Goal: Find specific page/section

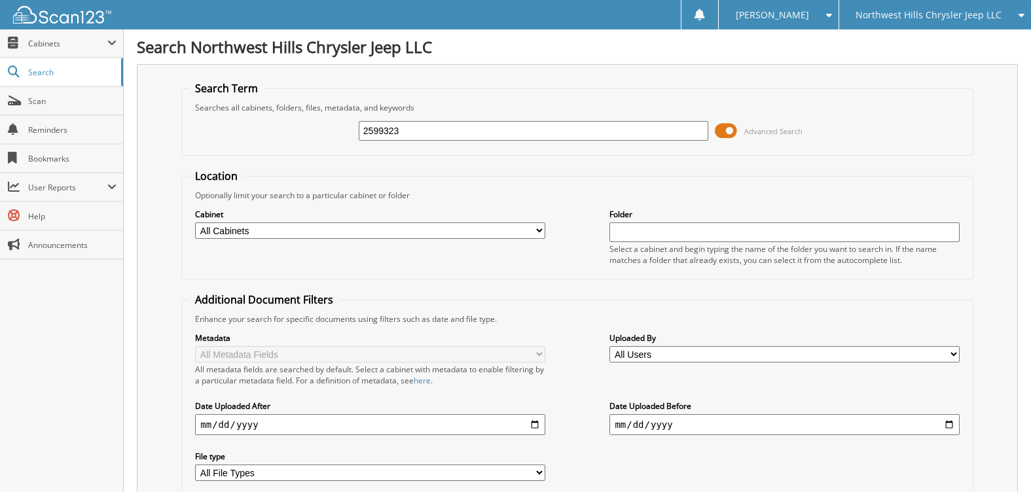
type input "2599323"
drag, startPoint x: 384, startPoint y: 130, endPoint x: 442, endPoint y: 127, distance: 58.3
click at [442, 127] on input "2599323" at bounding box center [534, 131] width 350 height 20
type input "2599232"
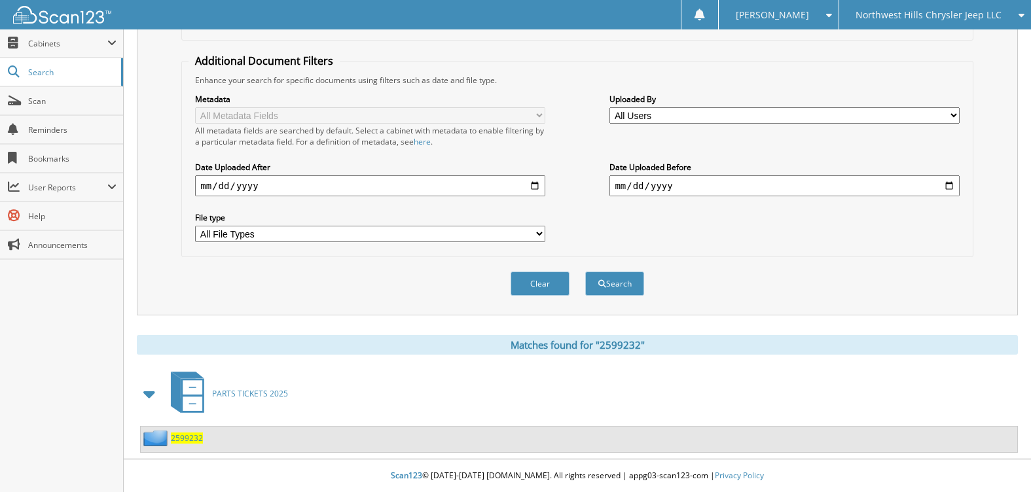
click at [187, 434] on span "2599232" at bounding box center [187, 438] width 32 height 11
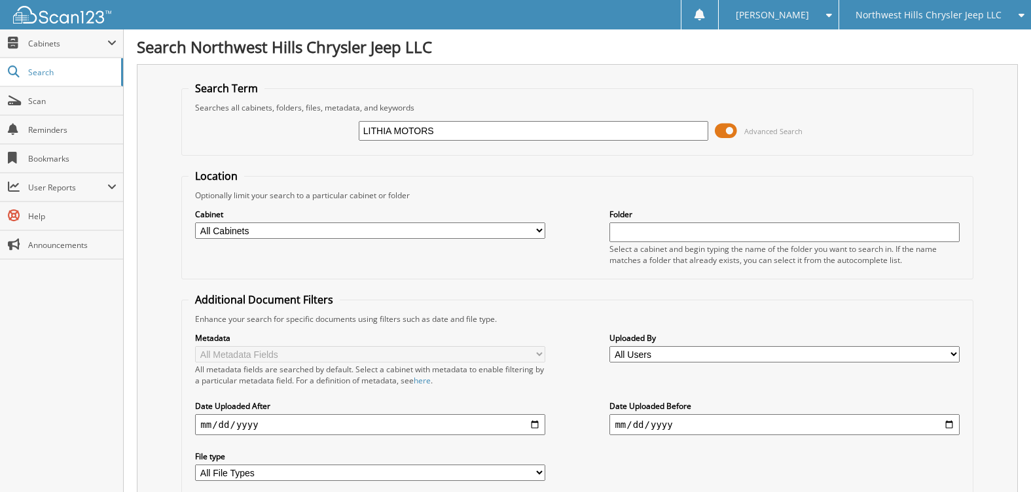
type input "LITHIA MOTORS"
click at [723, 130] on span at bounding box center [726, 131] width 22 height 20
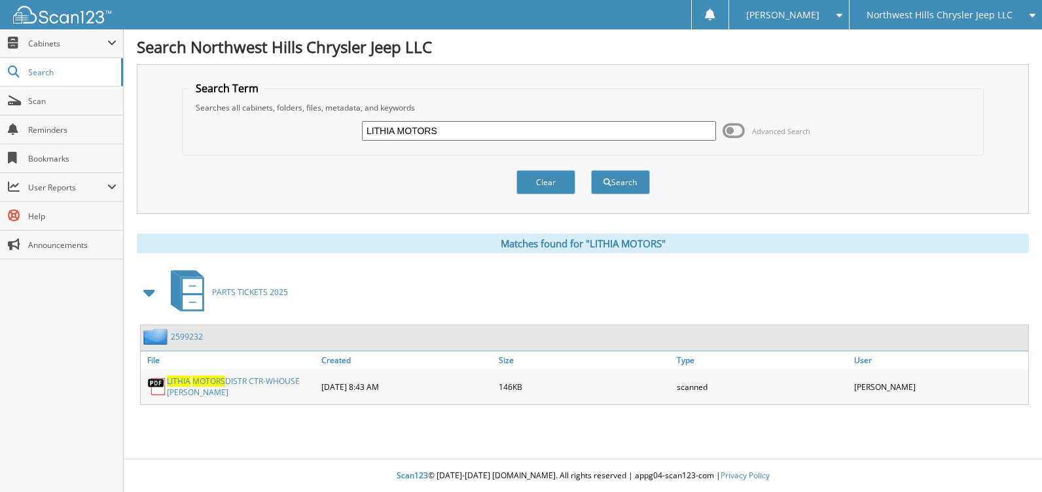
click at [239, 376] on link "LITHIA MOTORS DISTR CTR-WHOUSE [PERSON_NAME]" at bounding box center [241, 387] width 148 height 22
